Goal: Task Accomplishment & Management: Complete application form

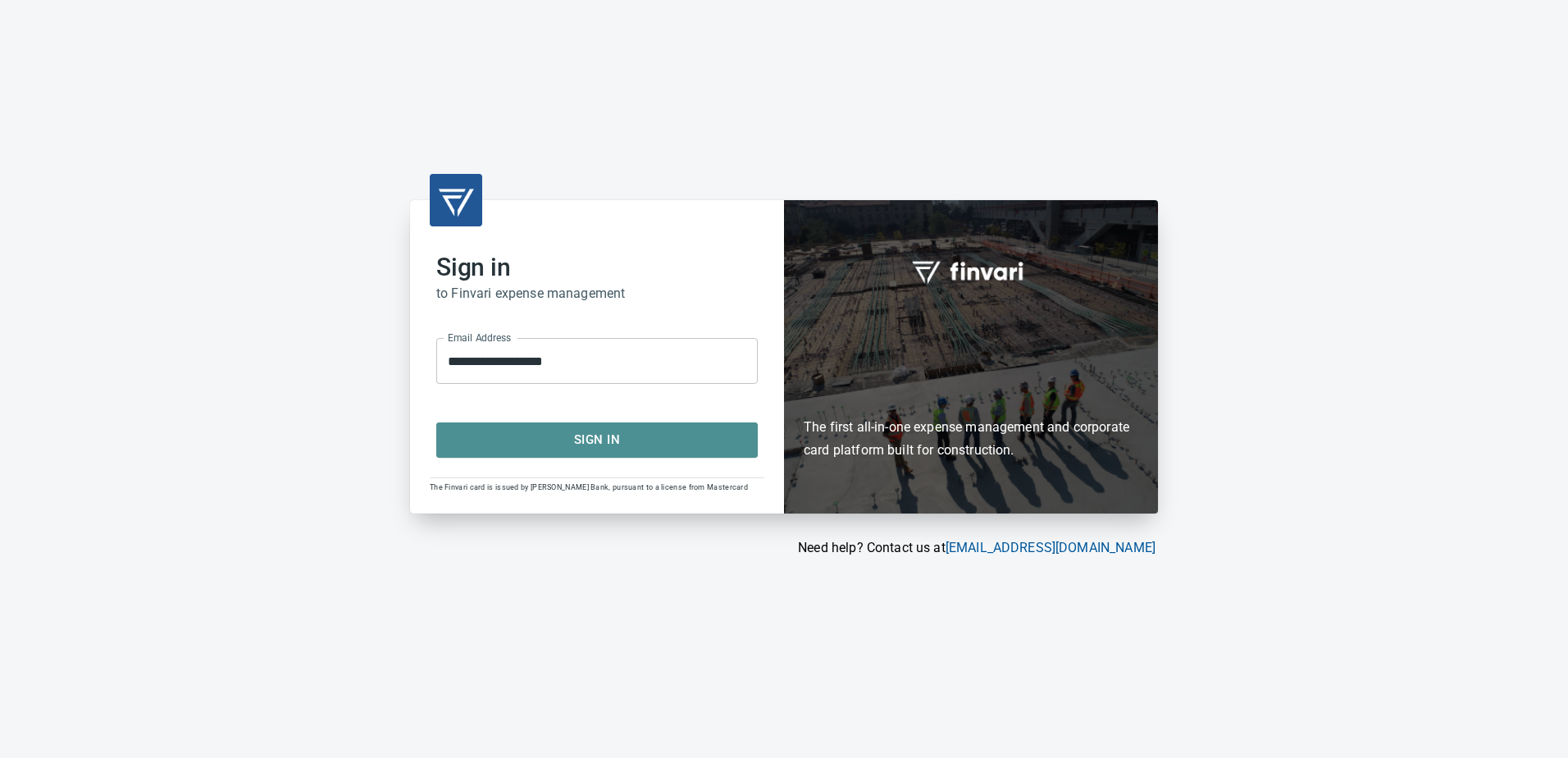
click at [581, 442] on span "Sign In" at bounding box center [597, 439] width 285 height 22
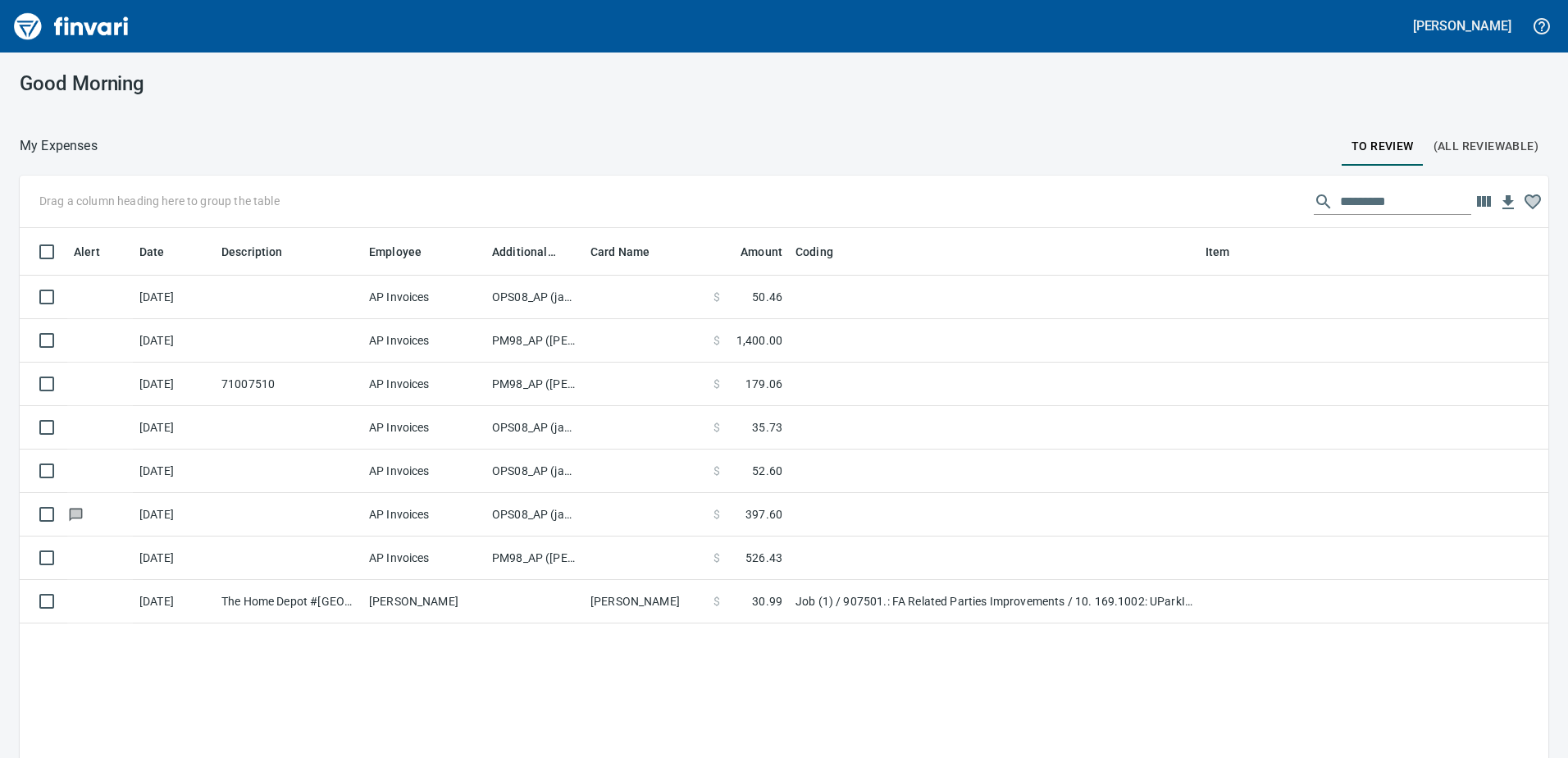
scroll to position [2, 2]
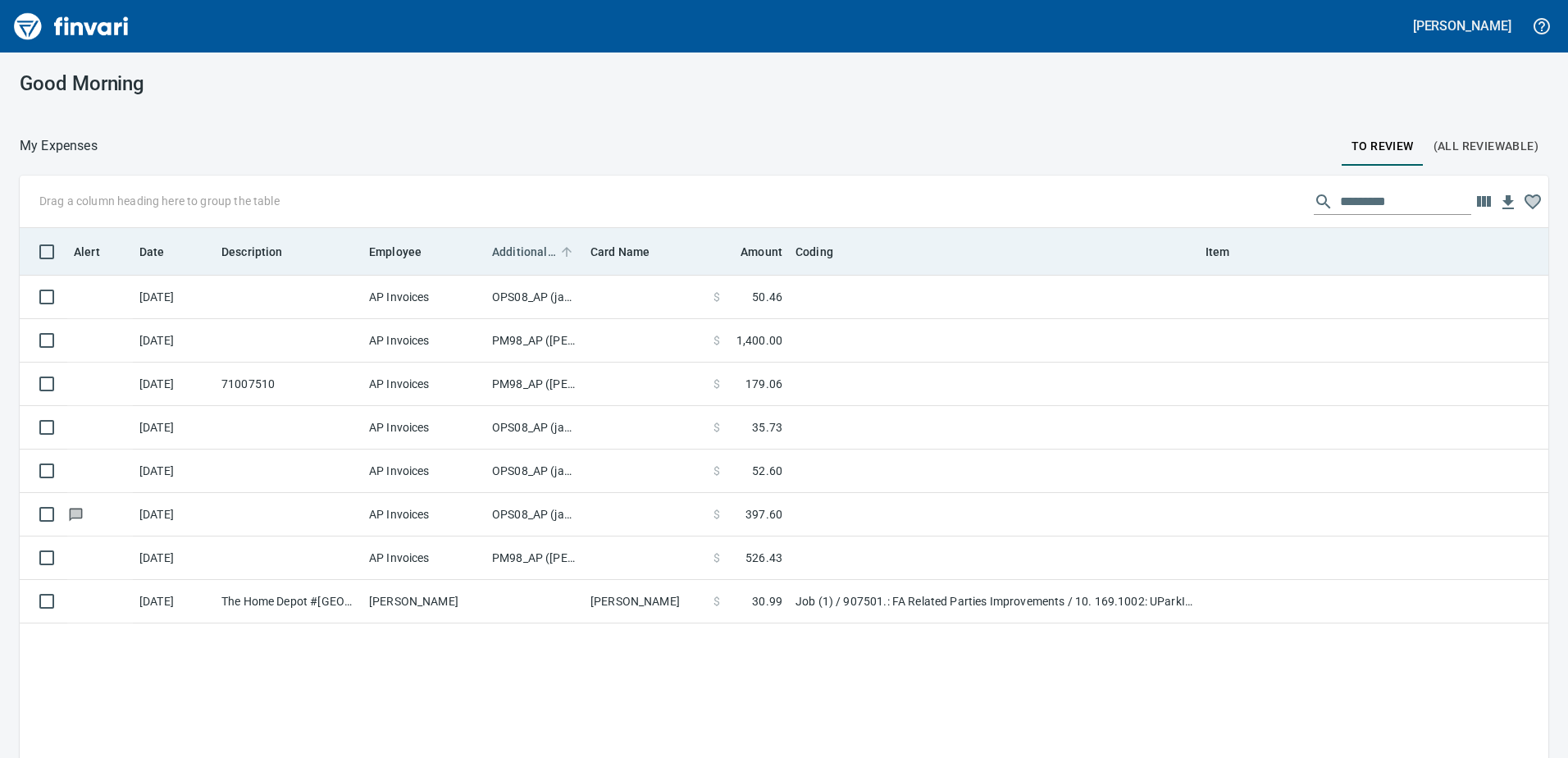
click at [527, 244] on span "Additional Reviewer" at bounding box center [524, 252] width 64 height 20
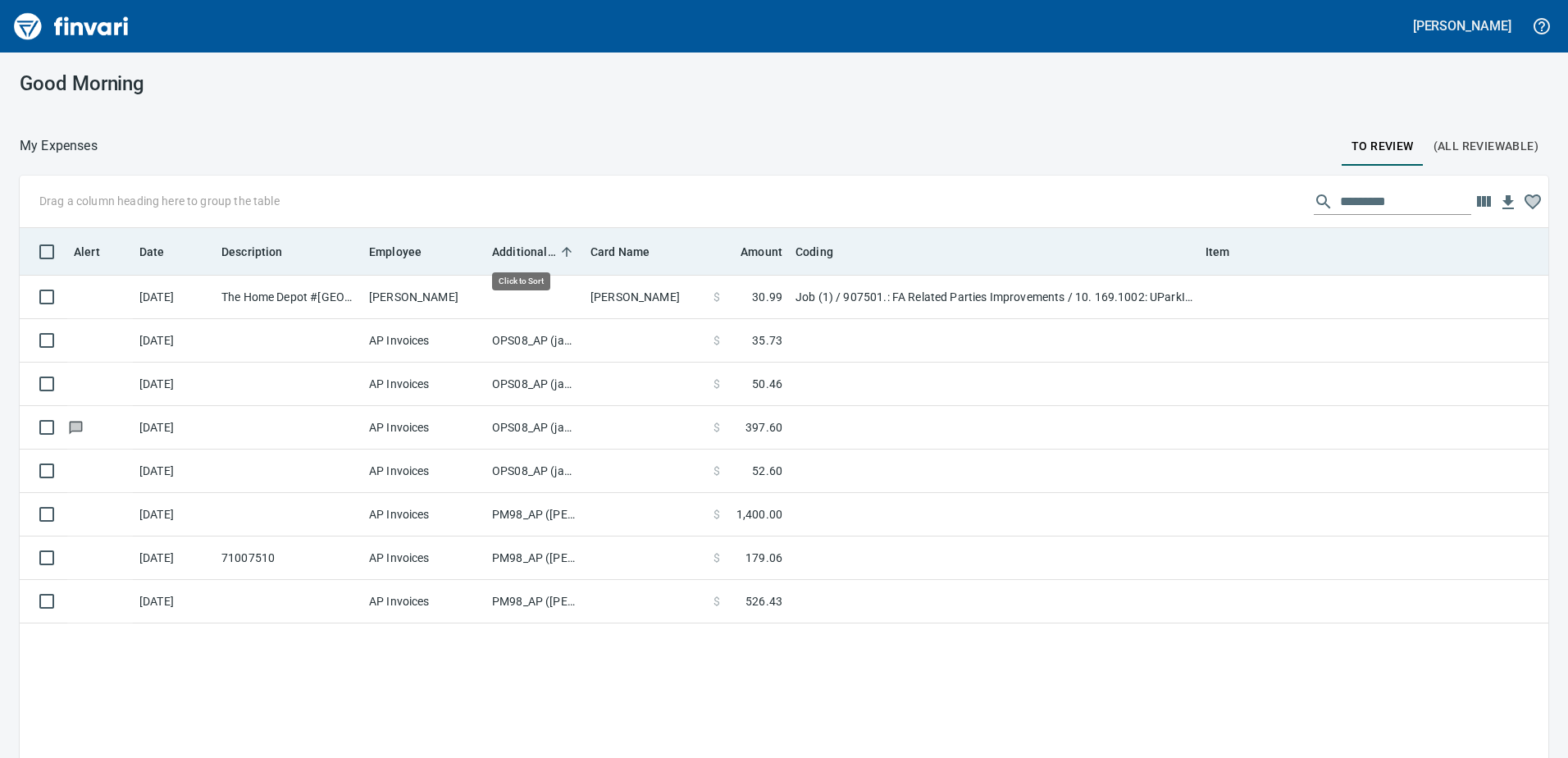
click at [527, 244] on span "Additional Reviewer" at bounding box center [524, 252] width 64 height 20
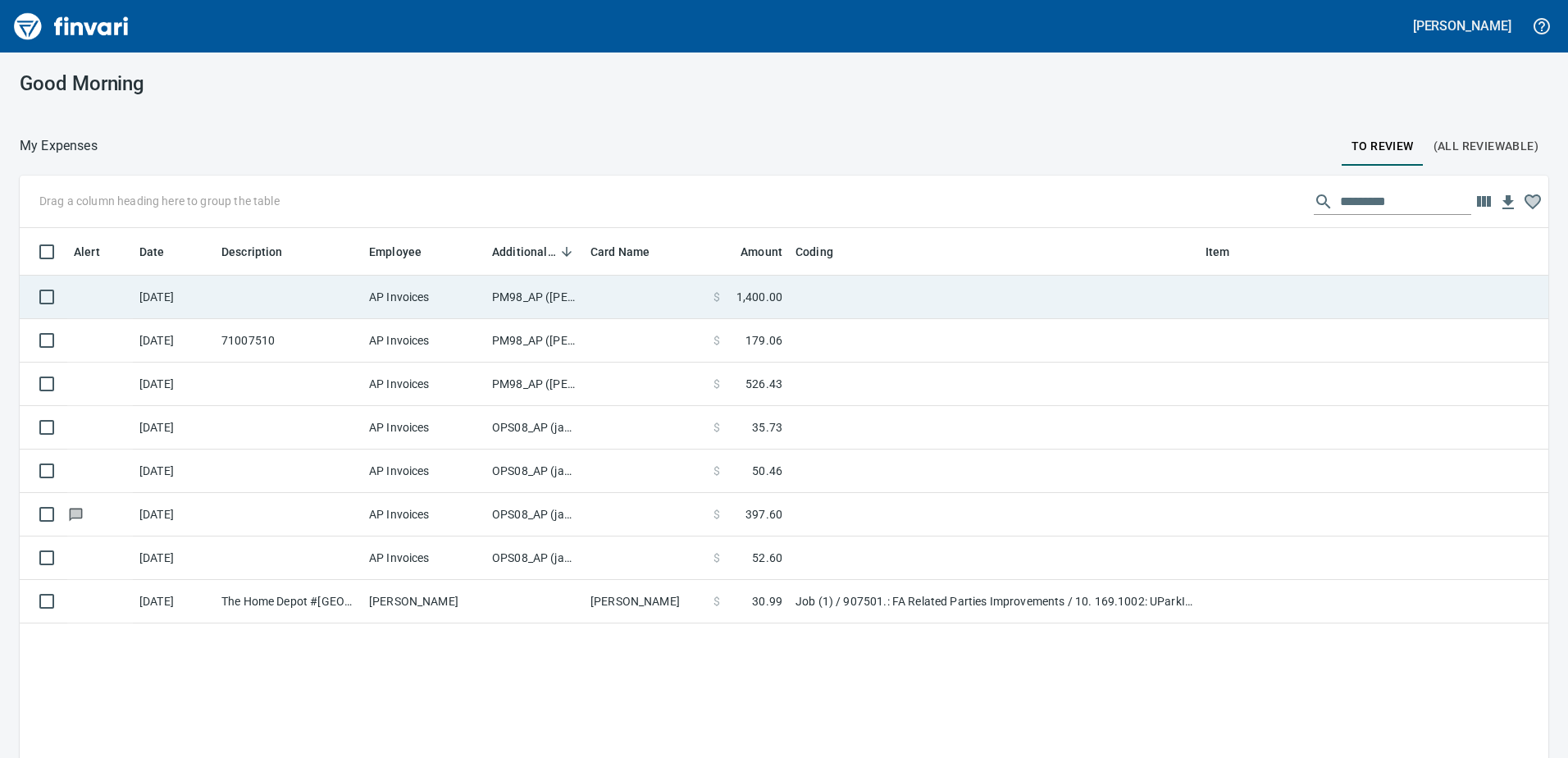
scroll to position [565, 1505]
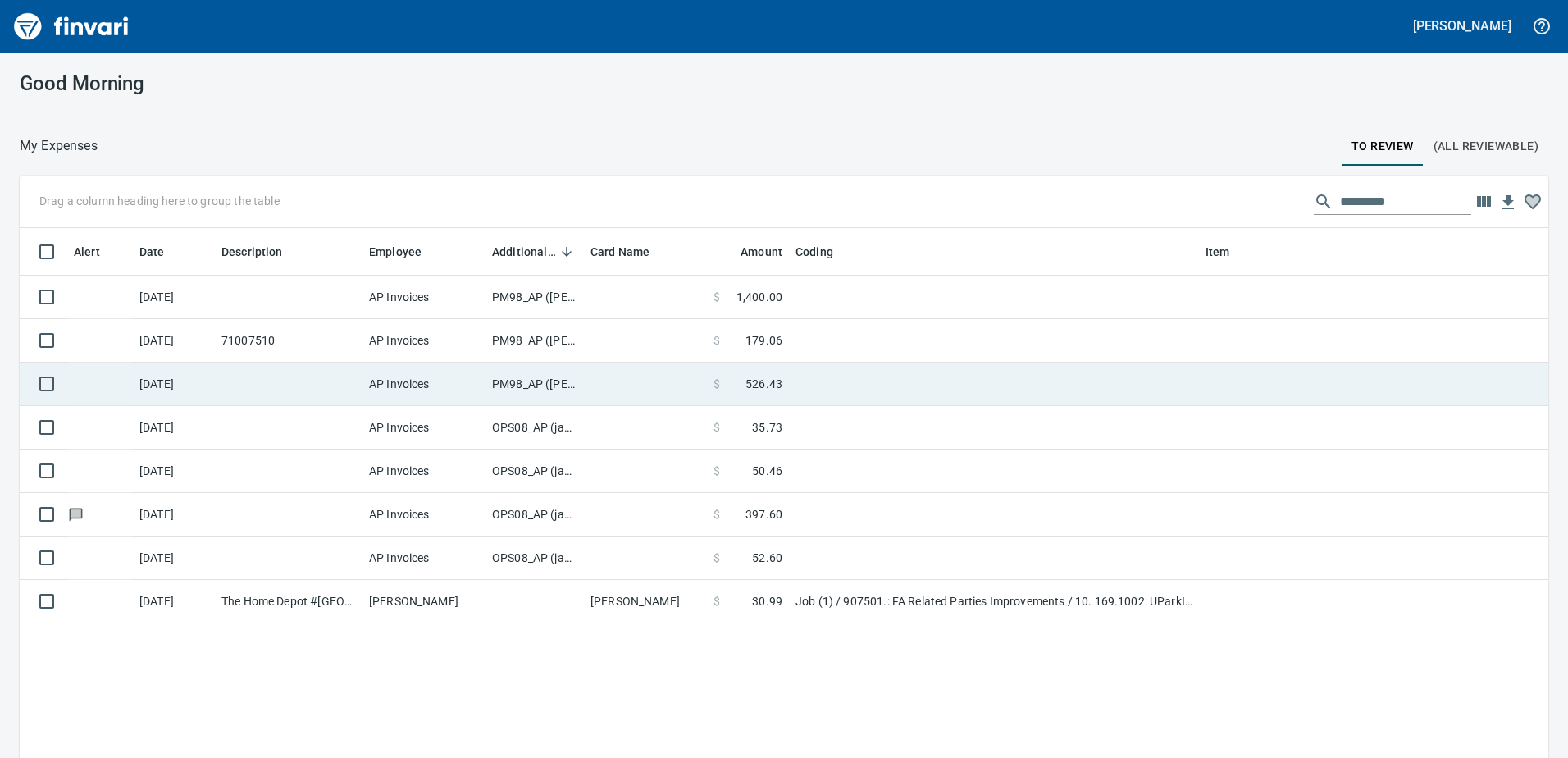
click at [539, 389] on td "PM98_AP ([PERSON_NAME], [PERSON_NAME])" at bounding box center [535, 385] width 98 height 43
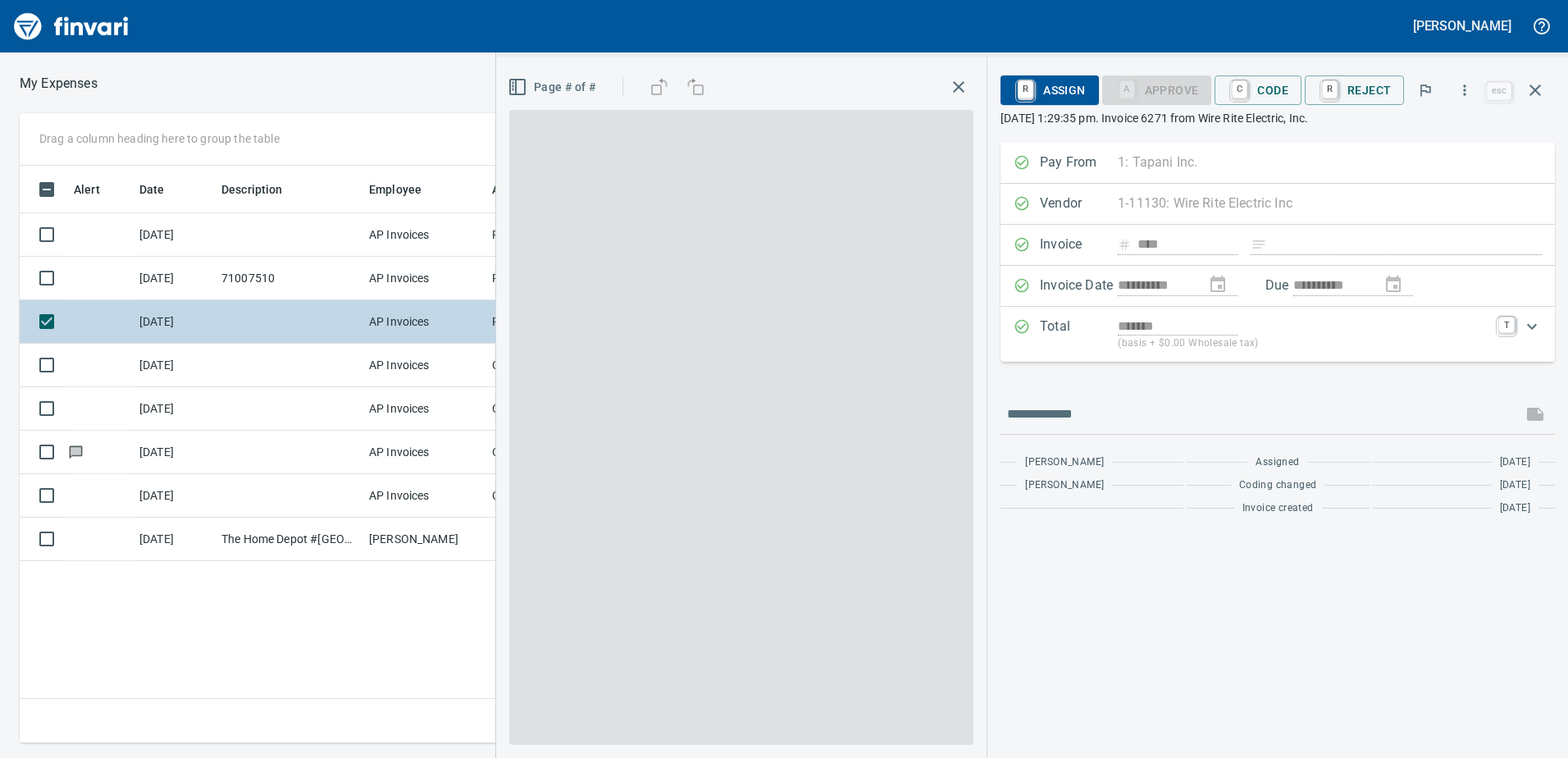
scroll to position [553, 1106]
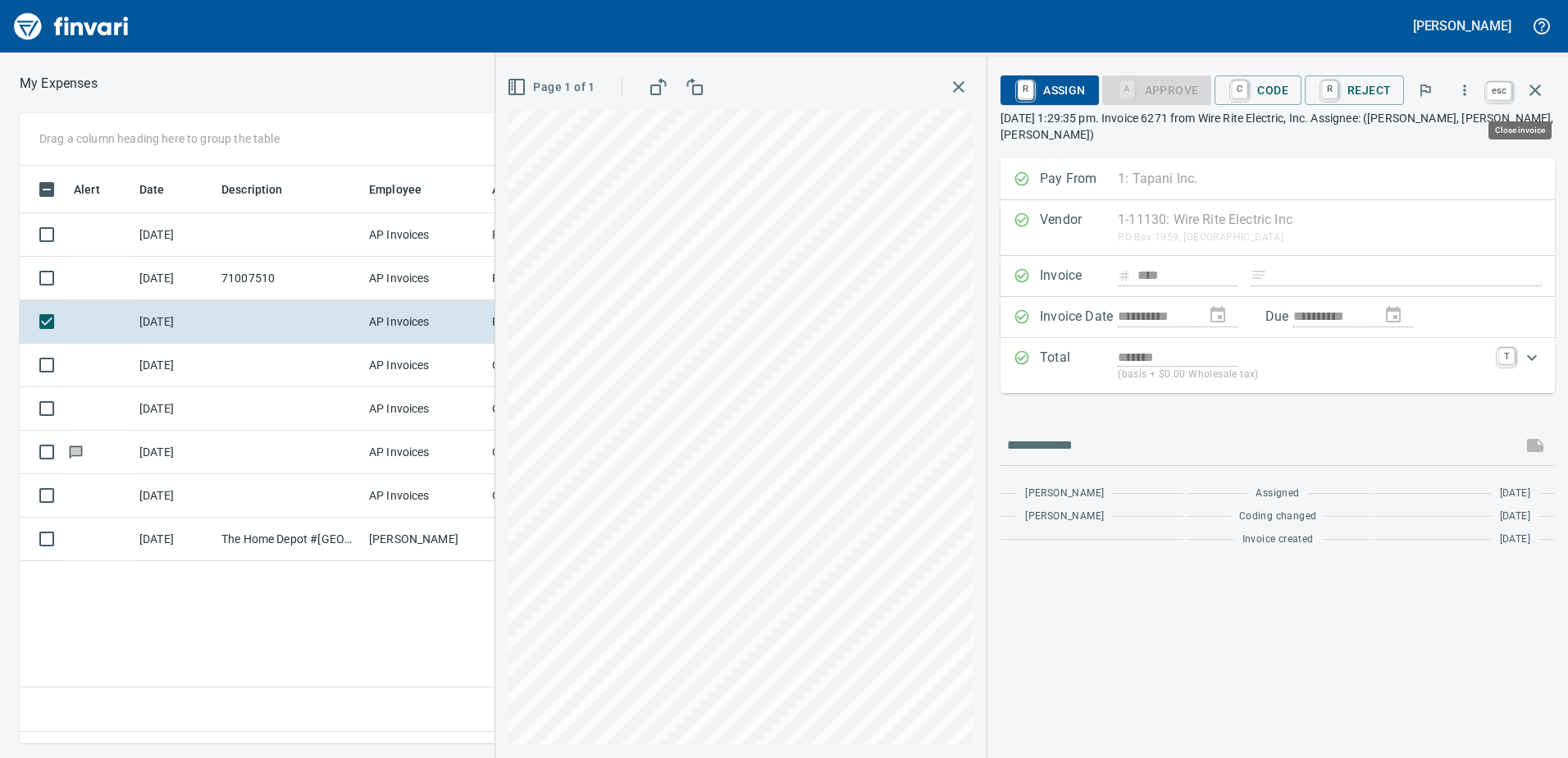
click at [1534, 88] on icon "button" at bounding box center [1535, 89] width 11 height 11
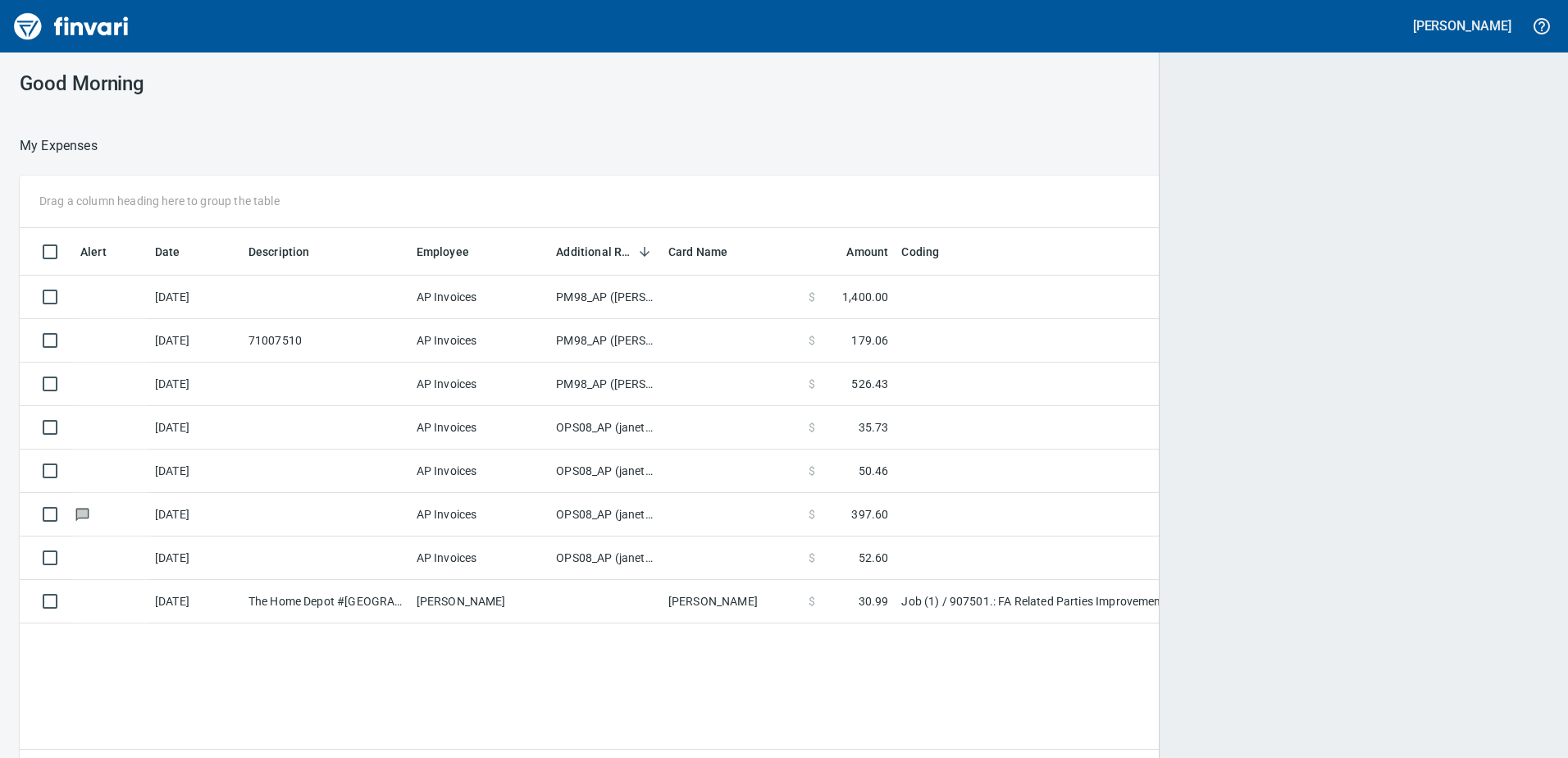
scroll to position [2, 2]
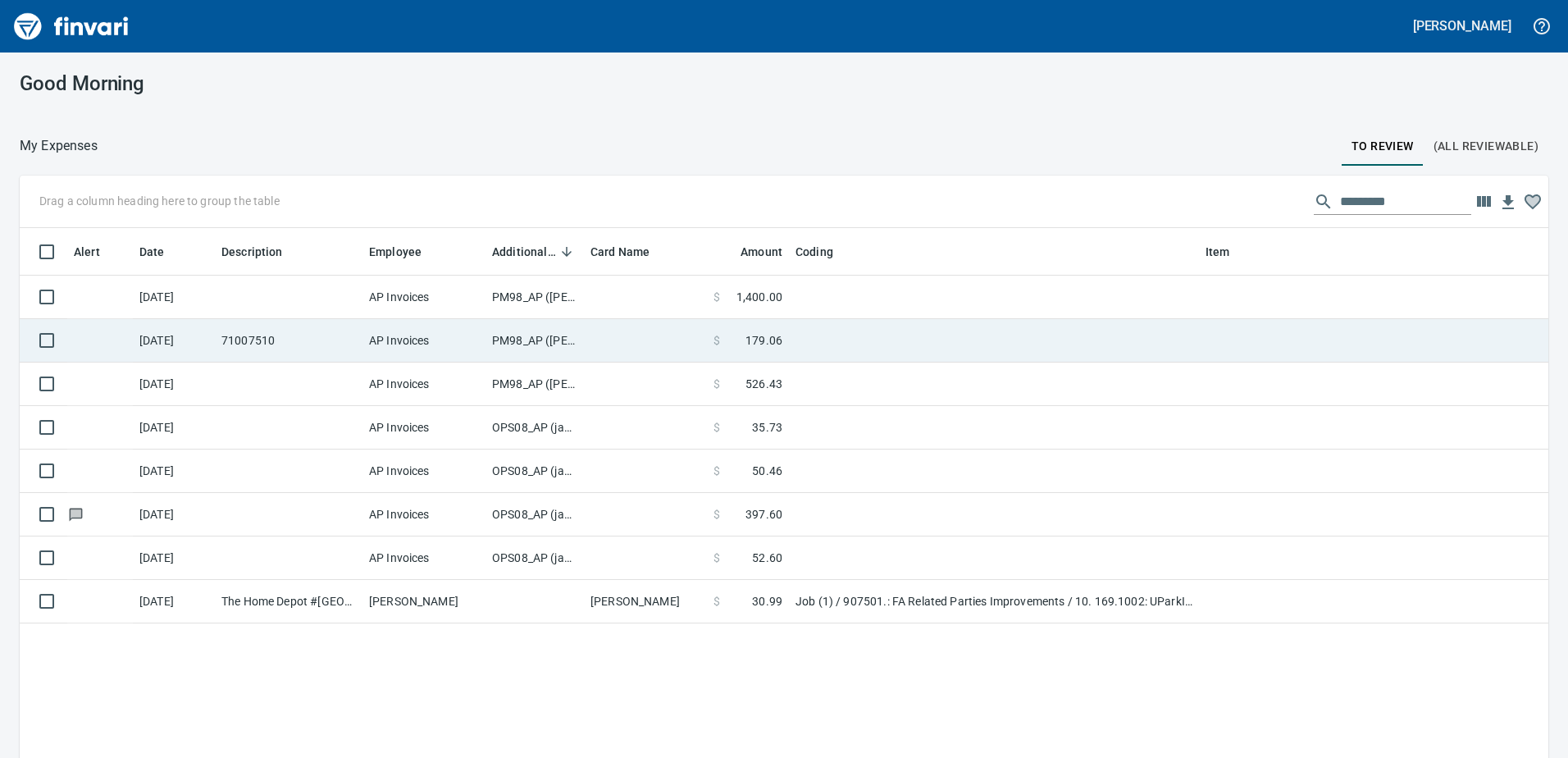
click at [519, 332] on td "PM98_AP ([PERSON_NAME], [PERSON_NAME])" at bounding box center [535, 341] width 98 height 43
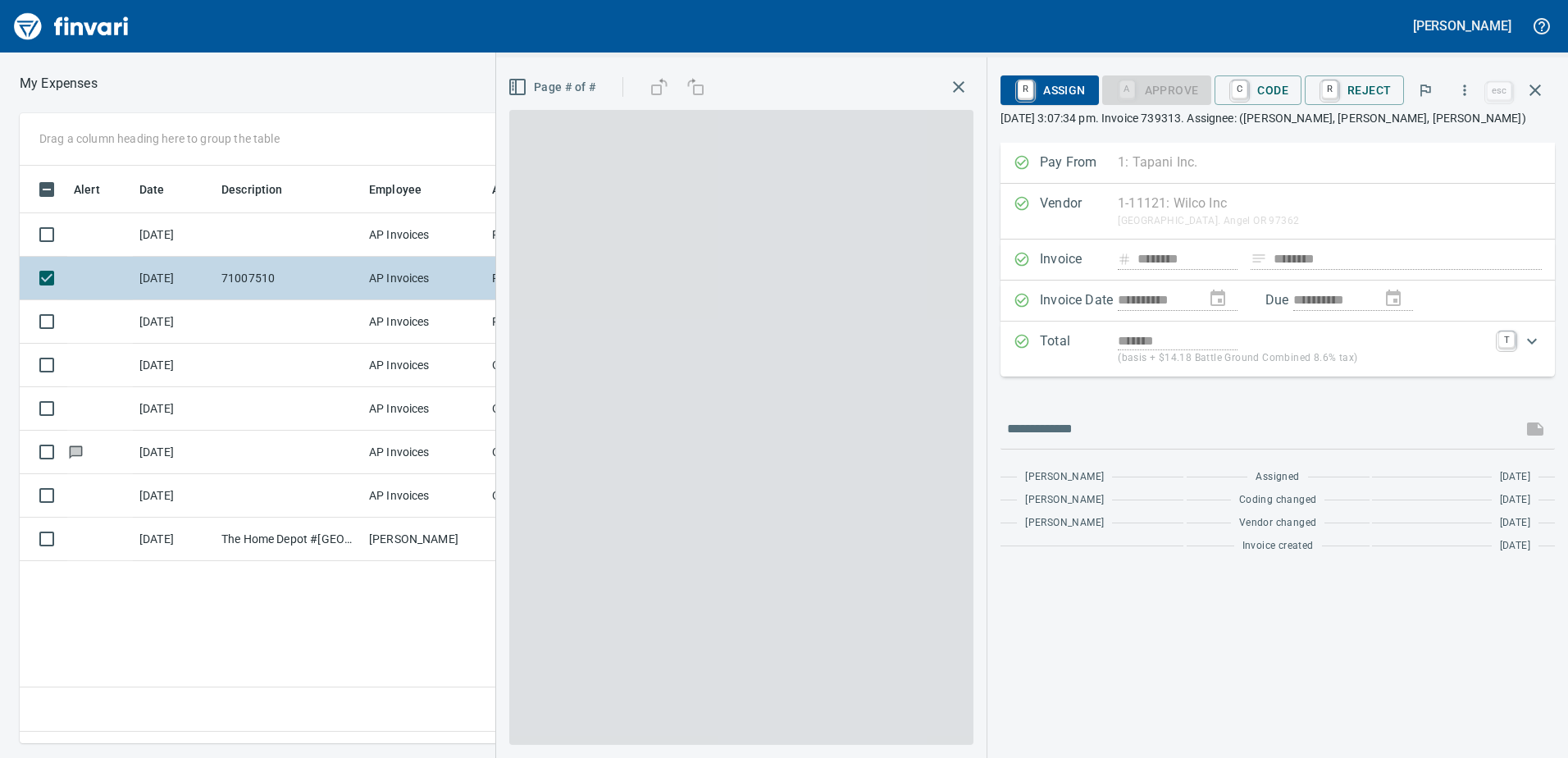
scroll to position [553, 1106]
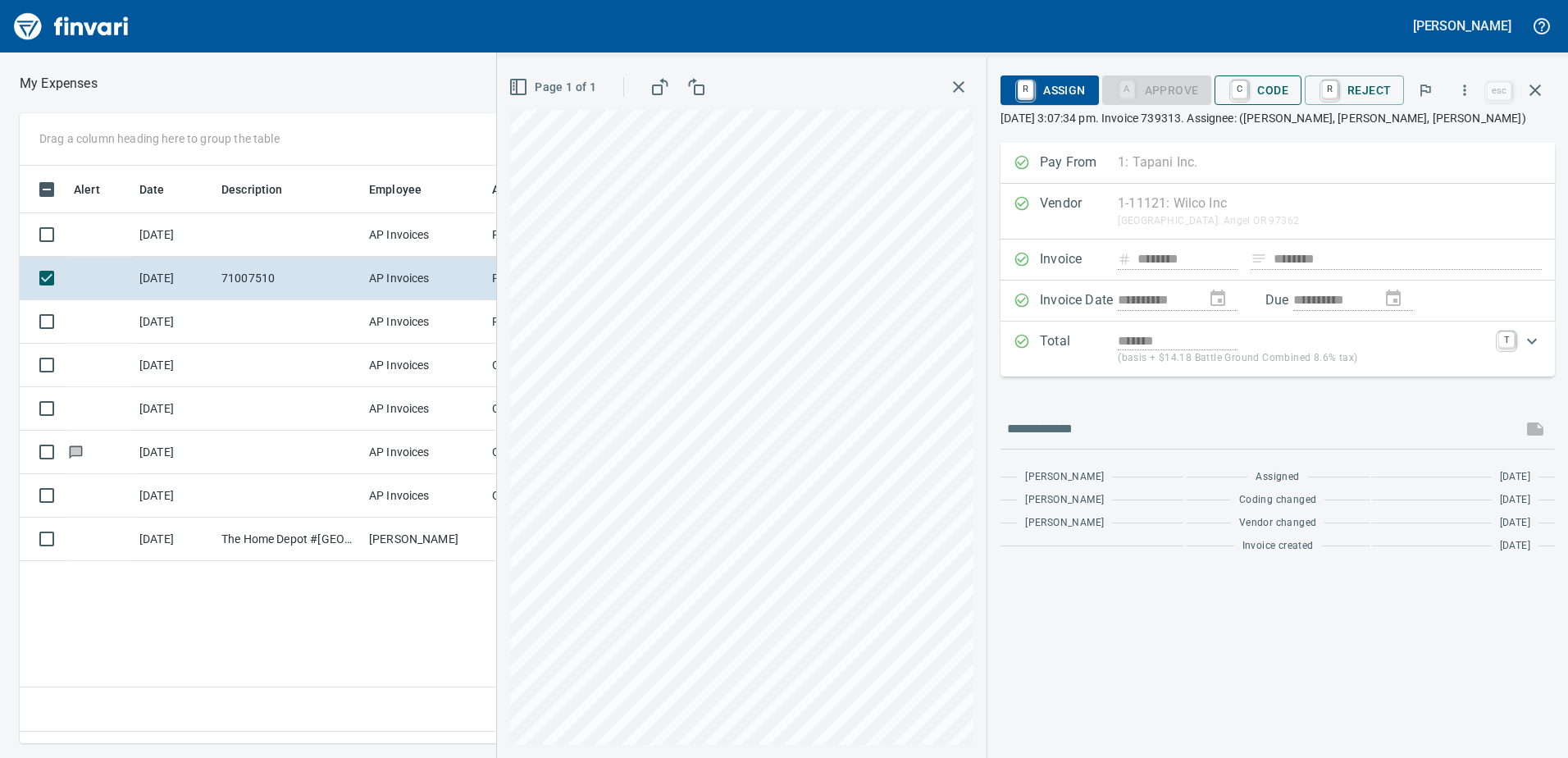
click at [1272, 97] on span "C Code" at bounding box center [1258, 90] width 61 height 28
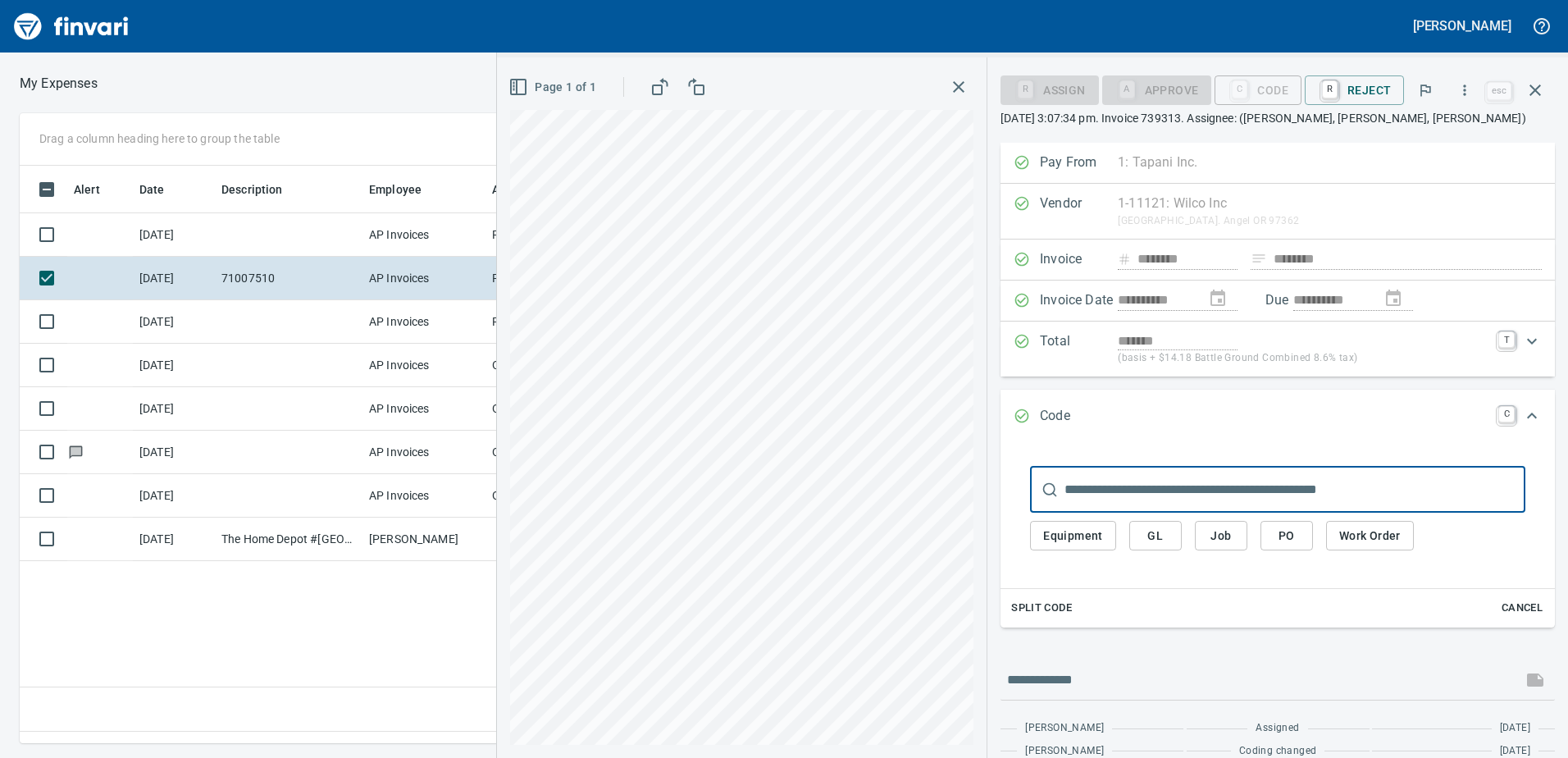
click at [1152, 539] on span "GL" at bounding box center [1156, 537] width 26 height 21
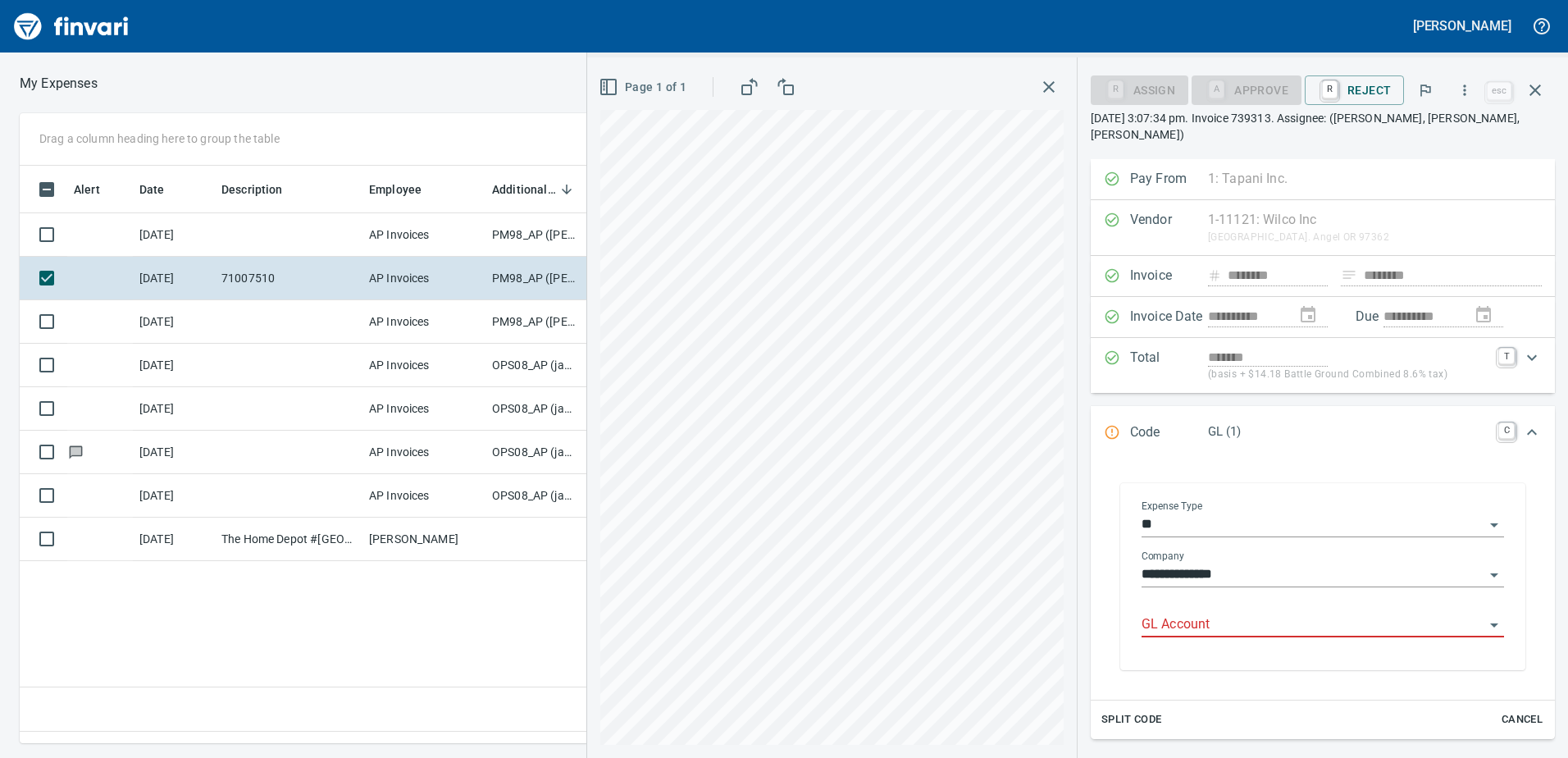
click at [1176, 614] on input "GL Account" at bounding box center [1313, 625] width 343 height 23
click at [1201, 656] on li "7100.75.10: FA Supplies" at bounding box center [1318, 650] width 348 height 39
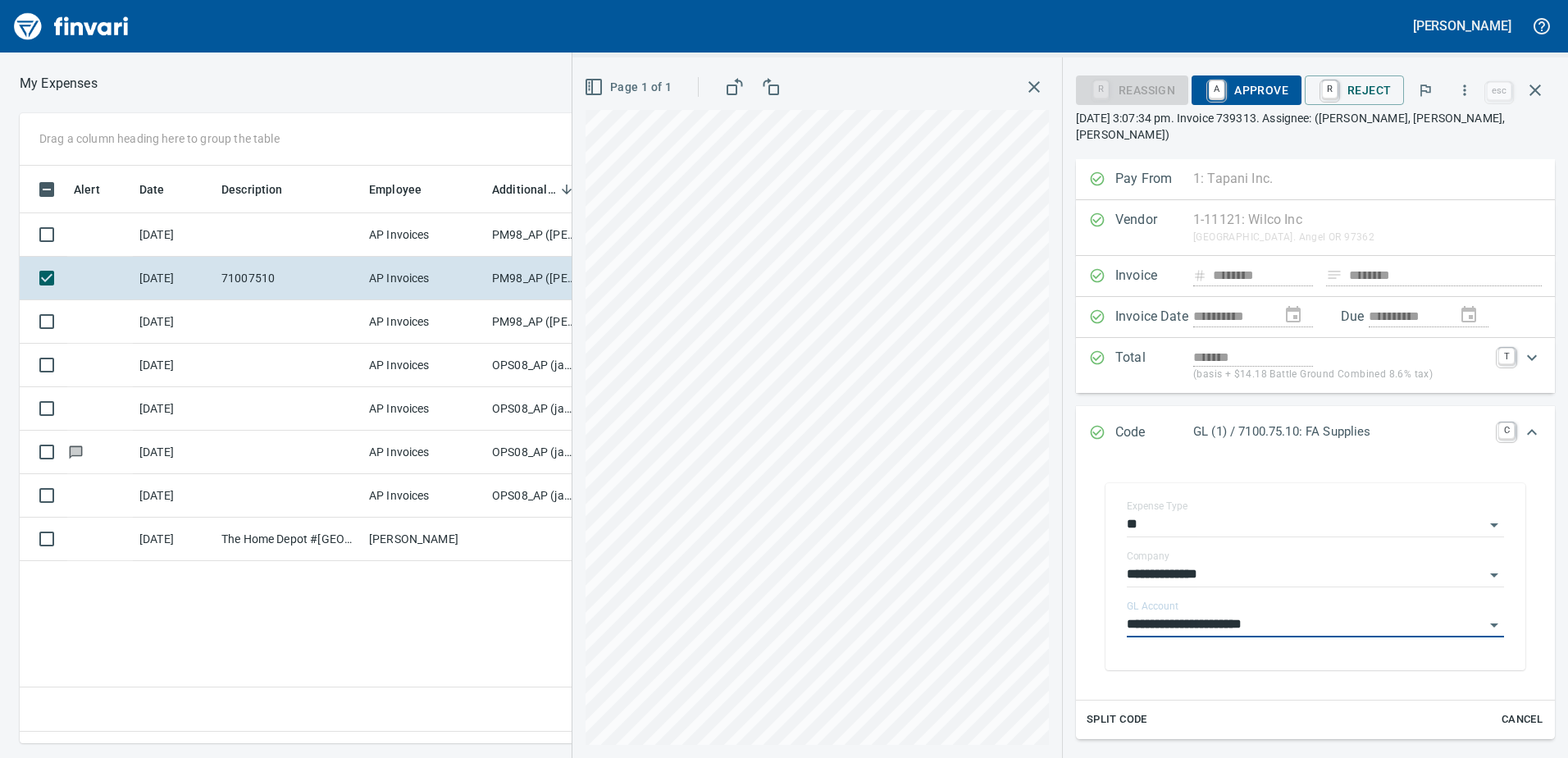
type input "**********"
click at [1275, 96] on span "A Approve" at bounding box center [1247, 90] width 83 height 28
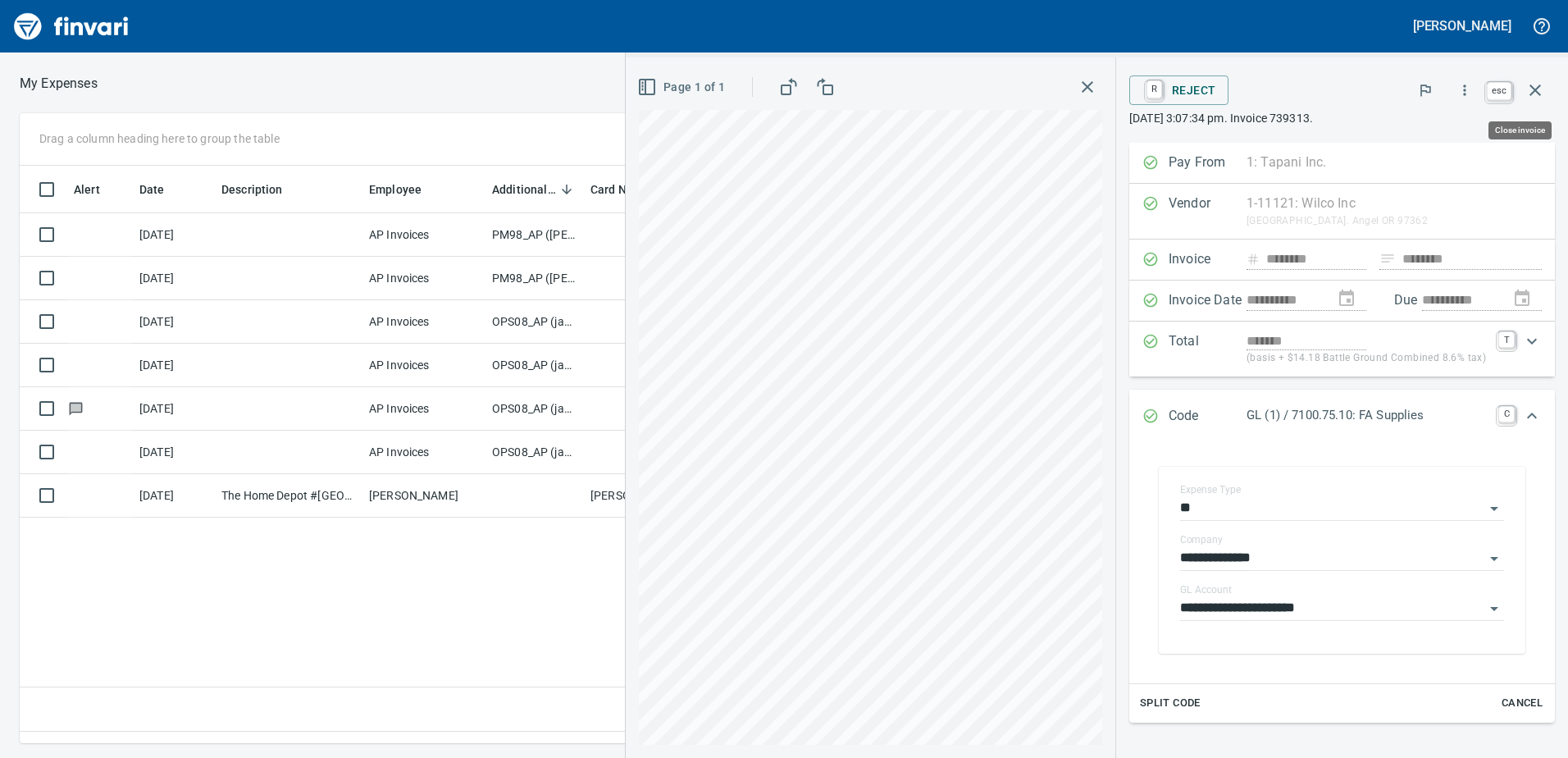
click at [1537, 89] on icon "button" at bounding box center [1535, 89] width 11 height 11
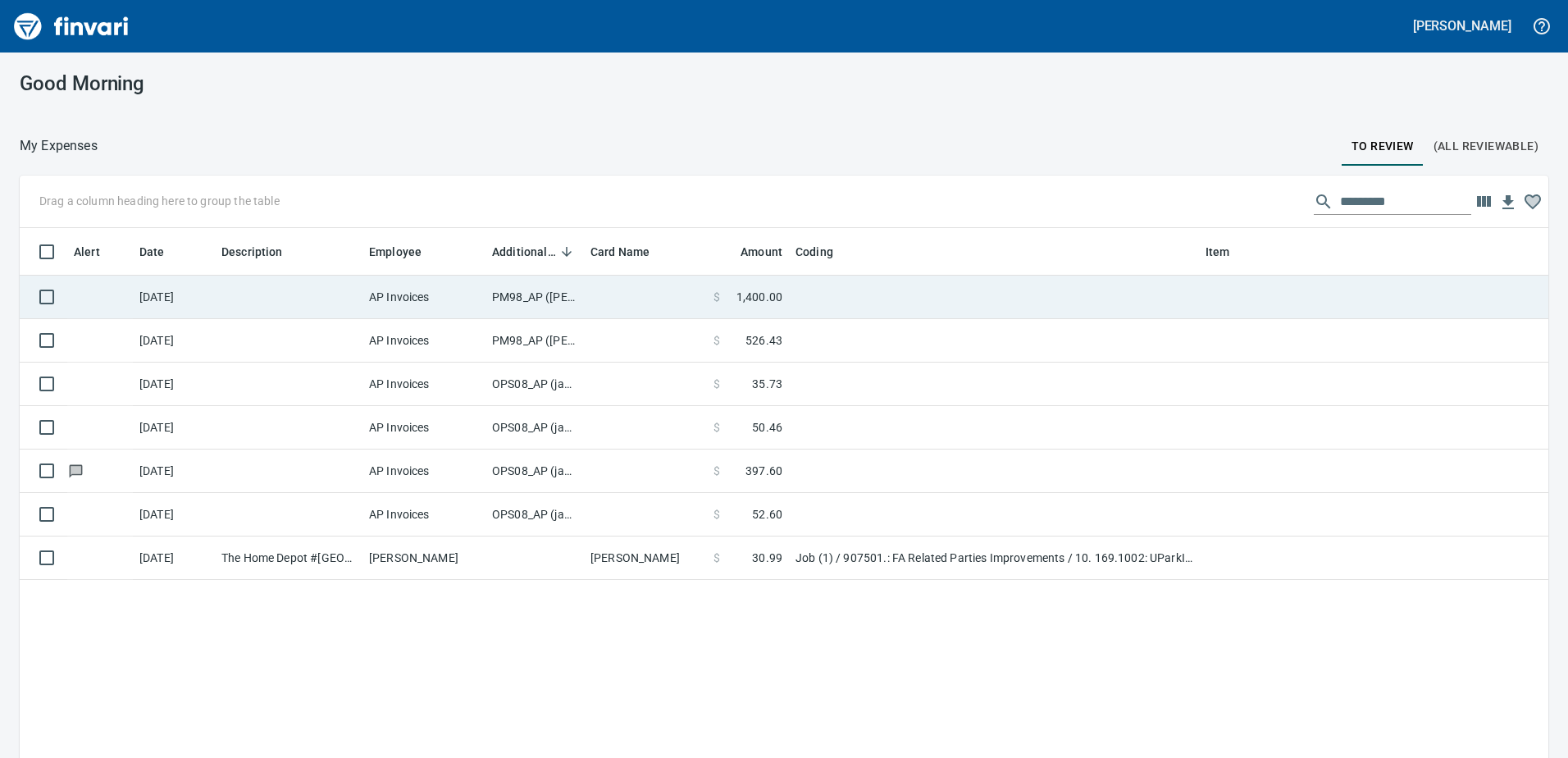
scroll to position [565, 1505]
click at [533, 299] on td "PM98_AP ([PERSON_NAME], [PERSON_NAME])" at bounding box center [535, 298] width 98 height 43
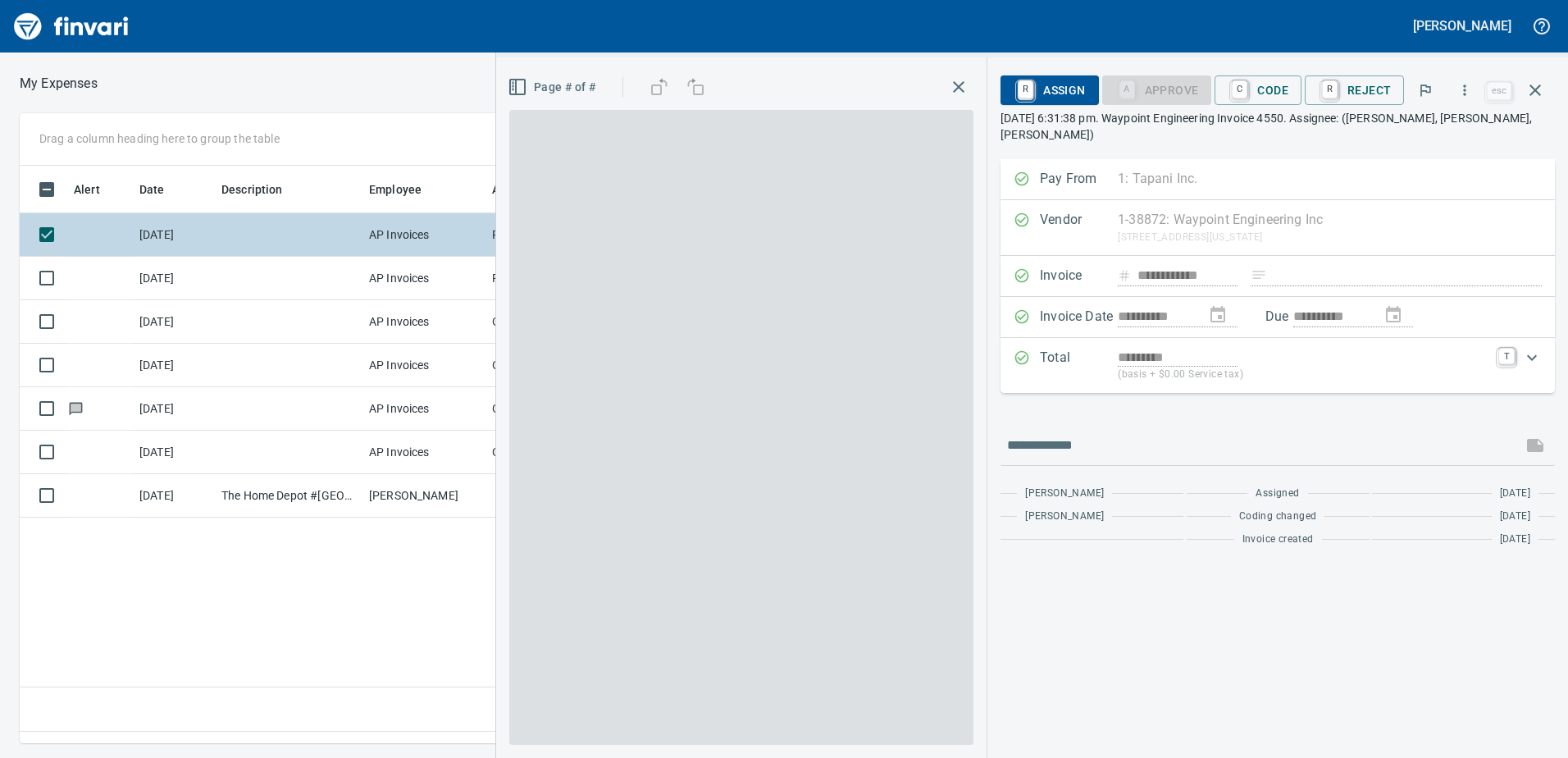
scroll to position [553, 1106]
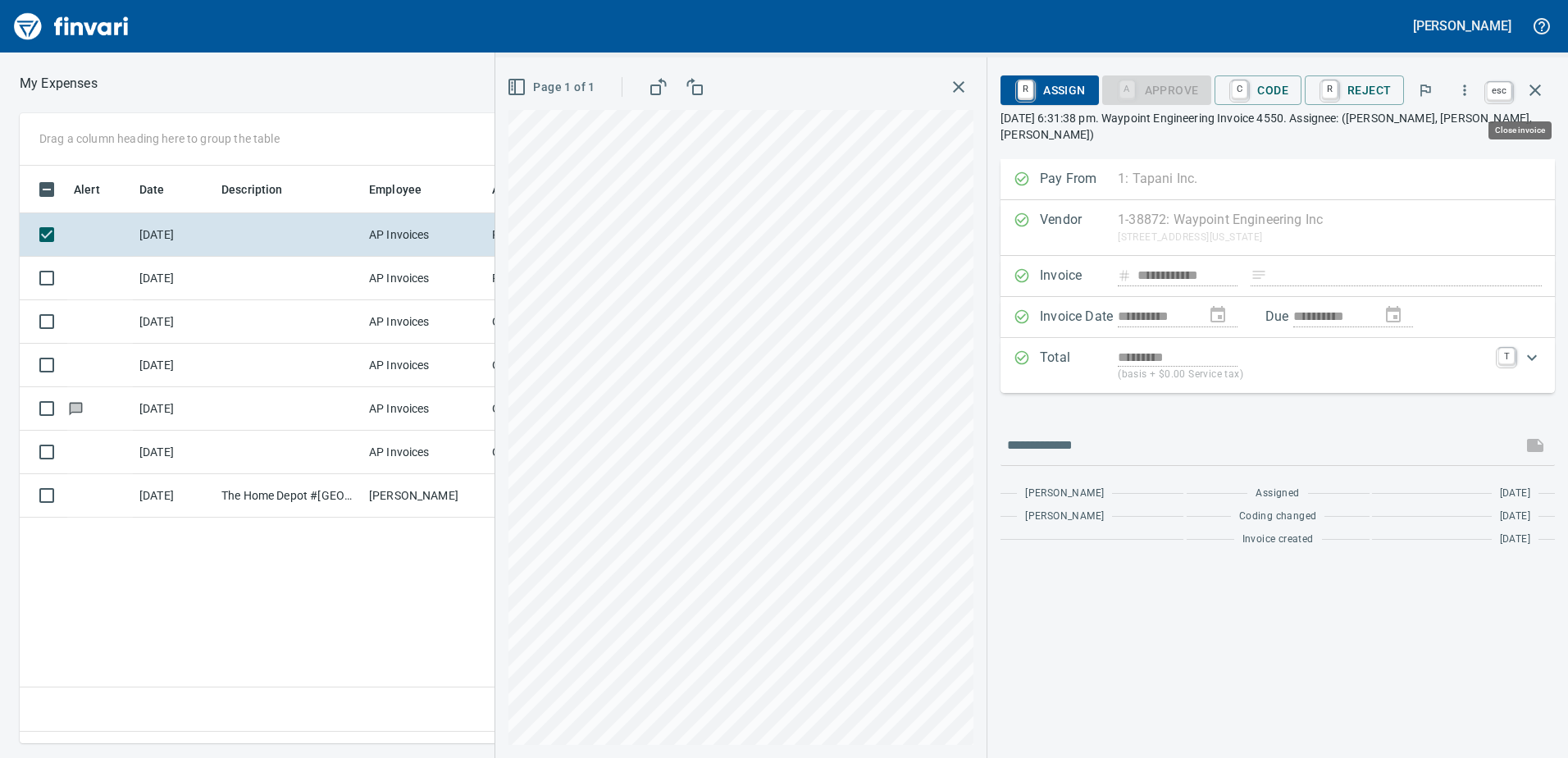
click at [1536, 89] on icon "button" at bounding box center [1535, 89] width 11 height 11
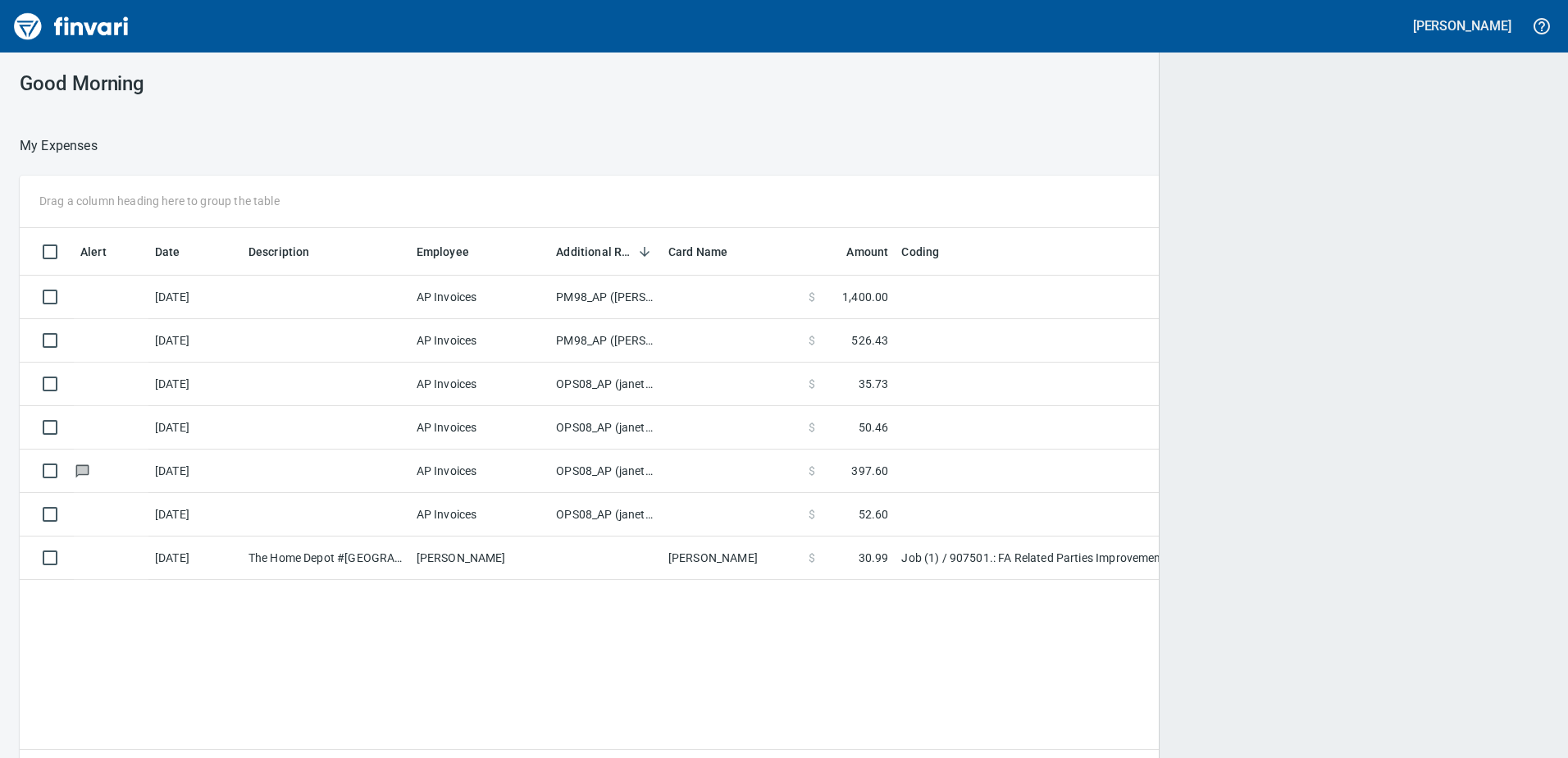
scroll to position [565, 1505]
